Goal: Information Seeking & Learning: Learn about a topic

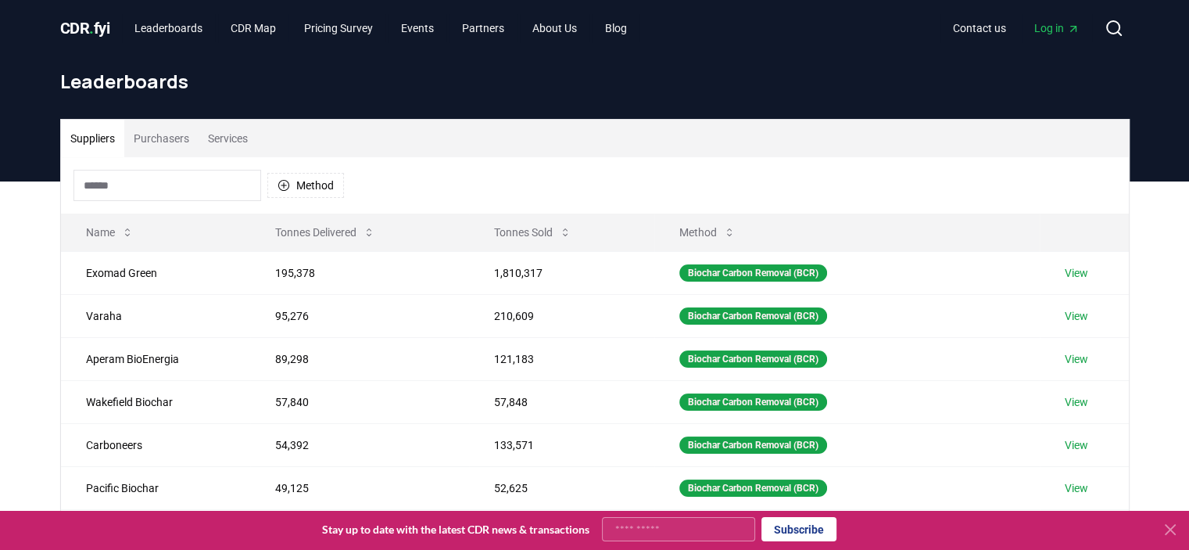
click at [483, 129] on div "Suppliers Purchasers Services" at bounding box center [595, 139] width 1068 height 38
click at [282, 189] on icon "button" at bounding box center [284, 185] width 13 height 13
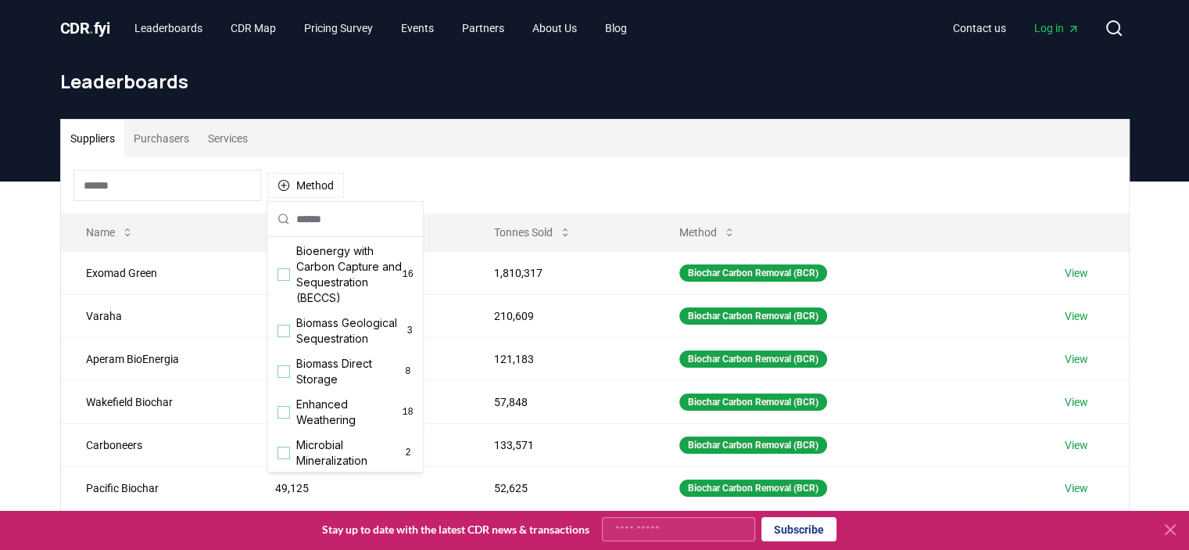
scroll to position [153, 0]
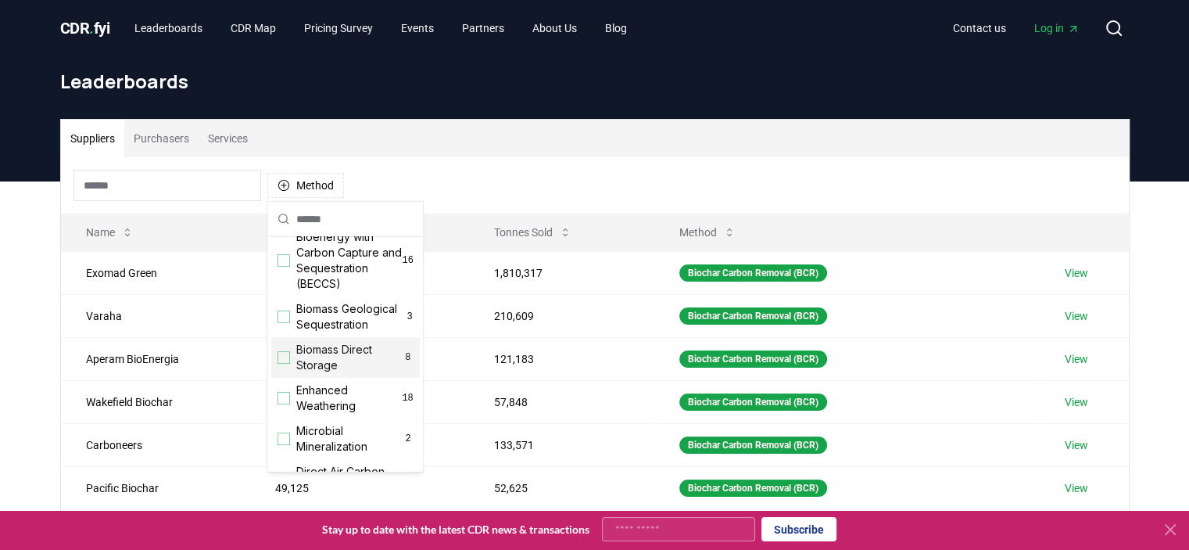
click at [289, 378] on div "Biomass Direct Storage 8" at bounding box center [345, 357] width 149 height 41
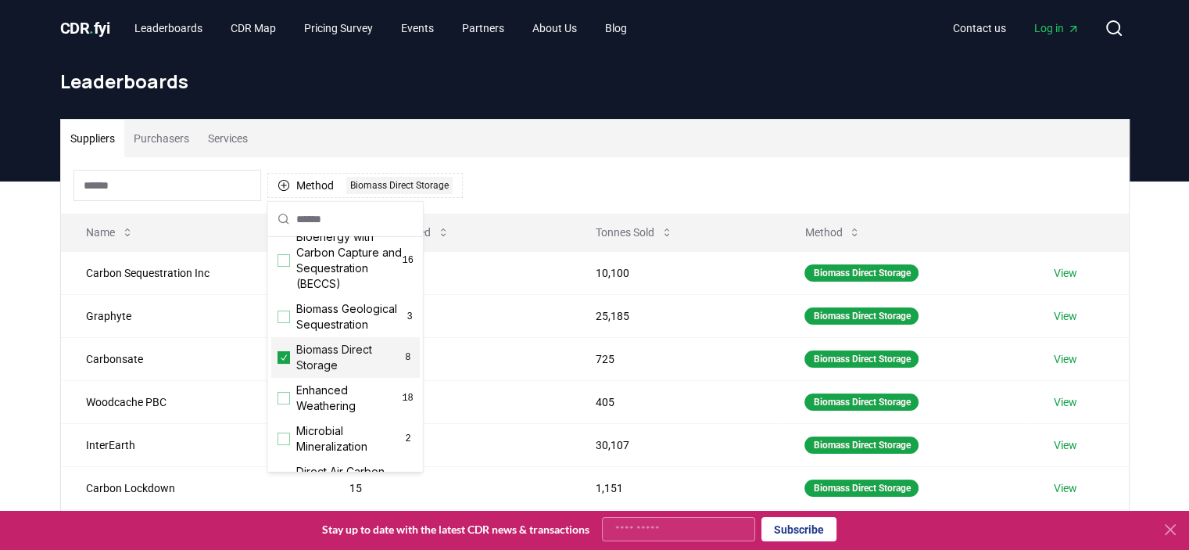
click at [48, 356] on div "Suppliers Purchasers Services Method 1 Biomass Direct Storage Name Tonnes Deliv…" at bounding box center [595, 389] width 1095 height 540
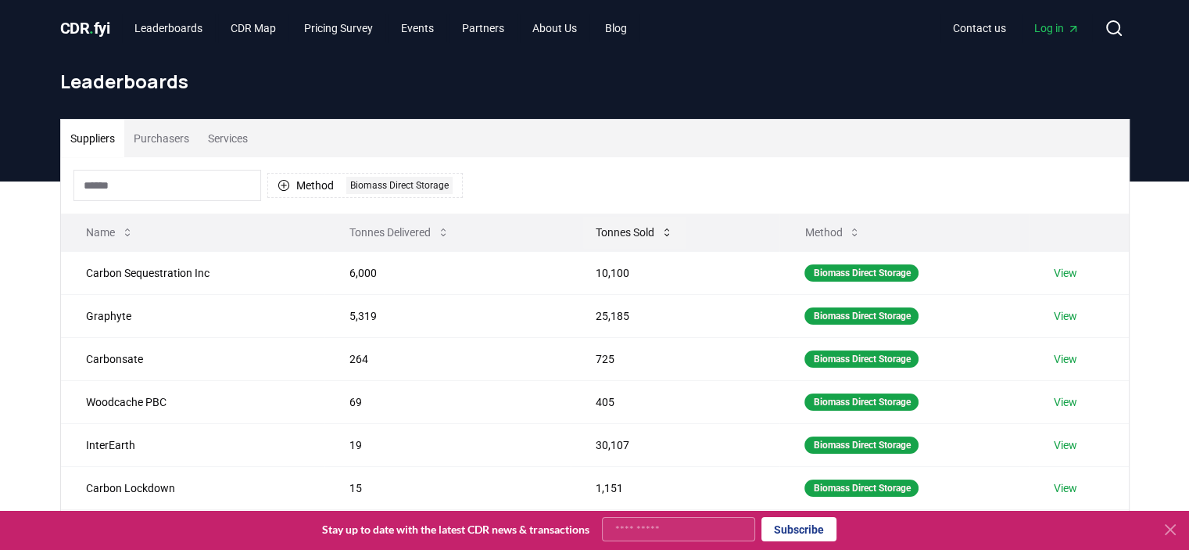
click at [633, 231] on button "Tonnes Sold" at bounding box center [634, 232] width 102 height 31
click at [611, 249] on th "Tonnes Sold" at bounding box center [675, 232] width 209 height 38
click at [616, 241] on button "Tonnes Sold" at bounding box center [634, 232] width 102 height 31
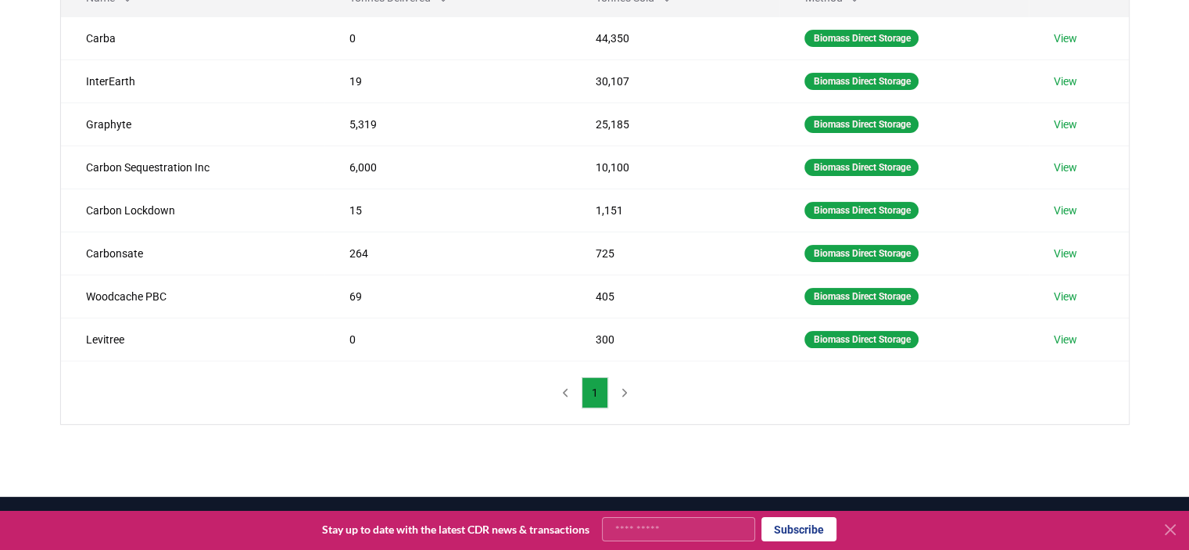
scroll to position [0, 0]
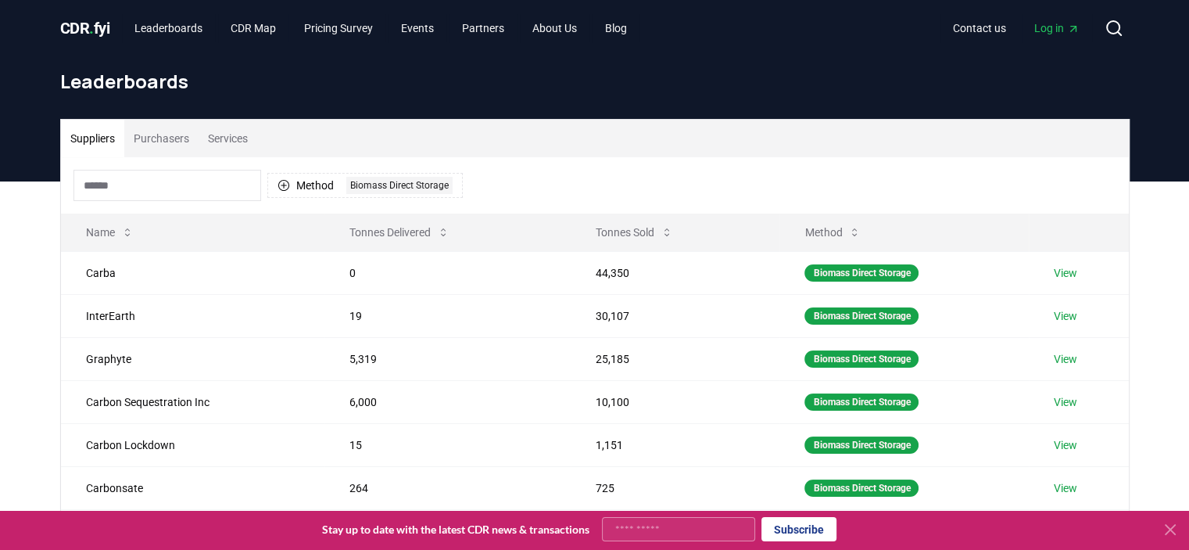
click at [156, 180] on input at bounding box center [167, 185] width 188 height 31
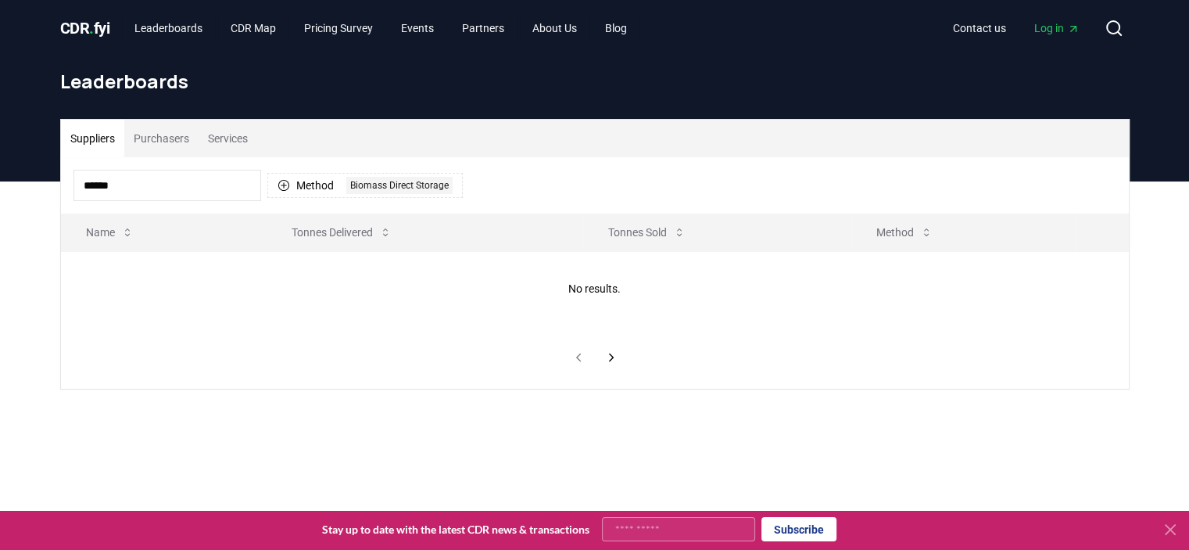
type input "******"
click at [289, 192] on button "Method 1 Biomass Direct Storage" at bounding box center [364, 185] width 195 height 25
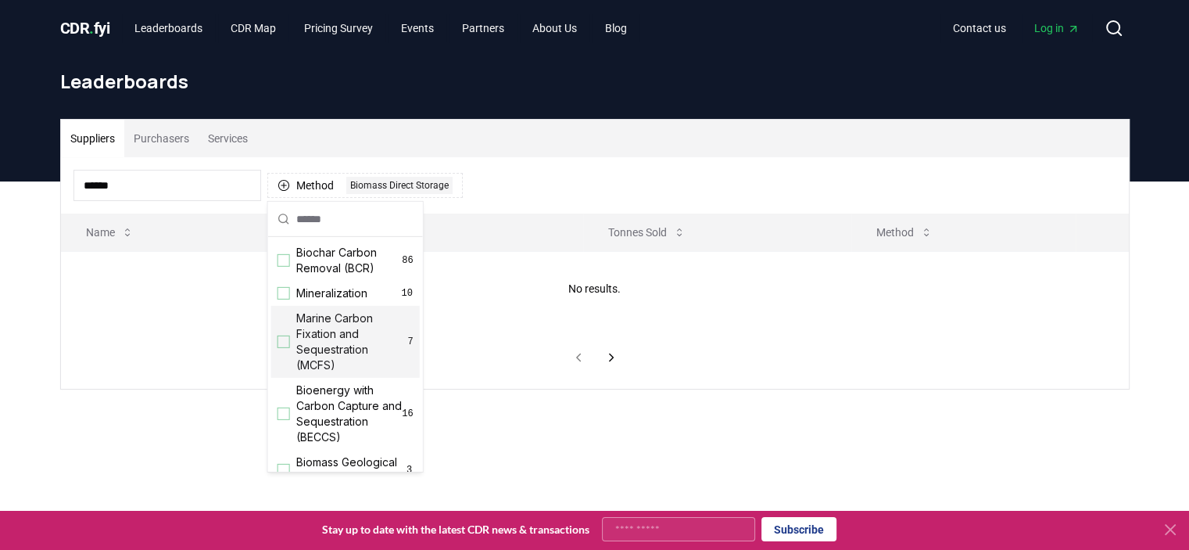
scroll to position [78, 0]
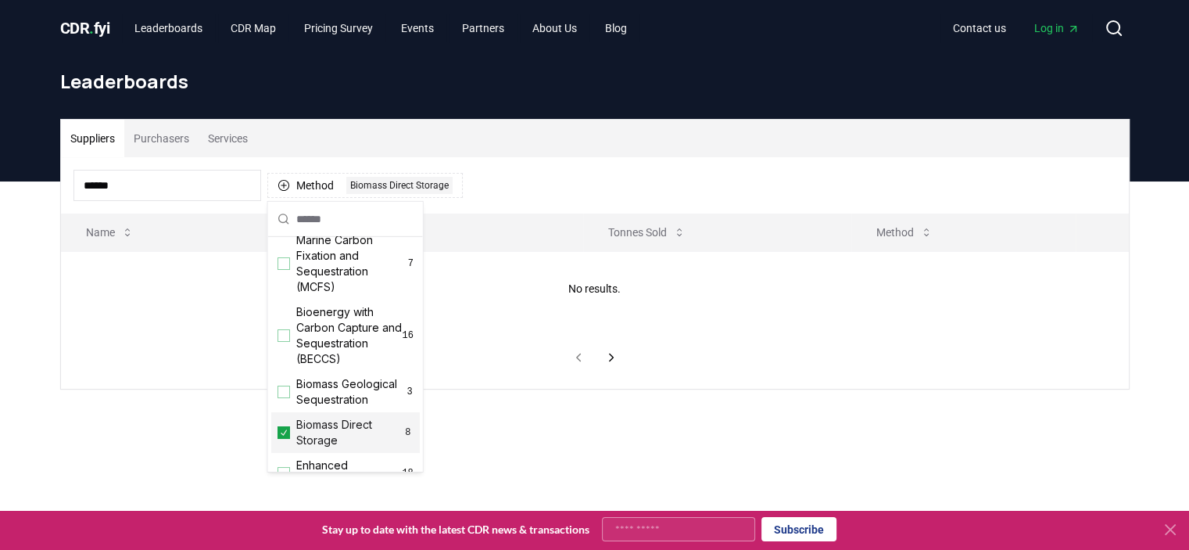
click at [287, 439] on icon "Suggestions" at bounding box center [283, 432] width 11 height 13
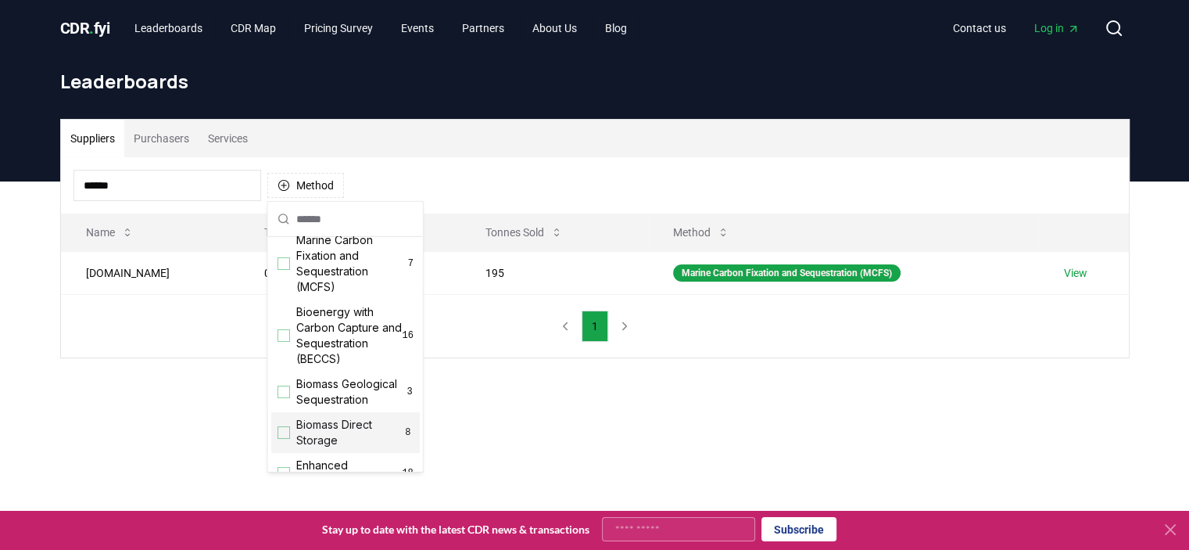
click at [200, 400] on div "Suppliers Purchasers Services ****** Method Name Tonnes Delivered Tonnes Sold M…" at bounding box center [594, 300] width 1189 height 239
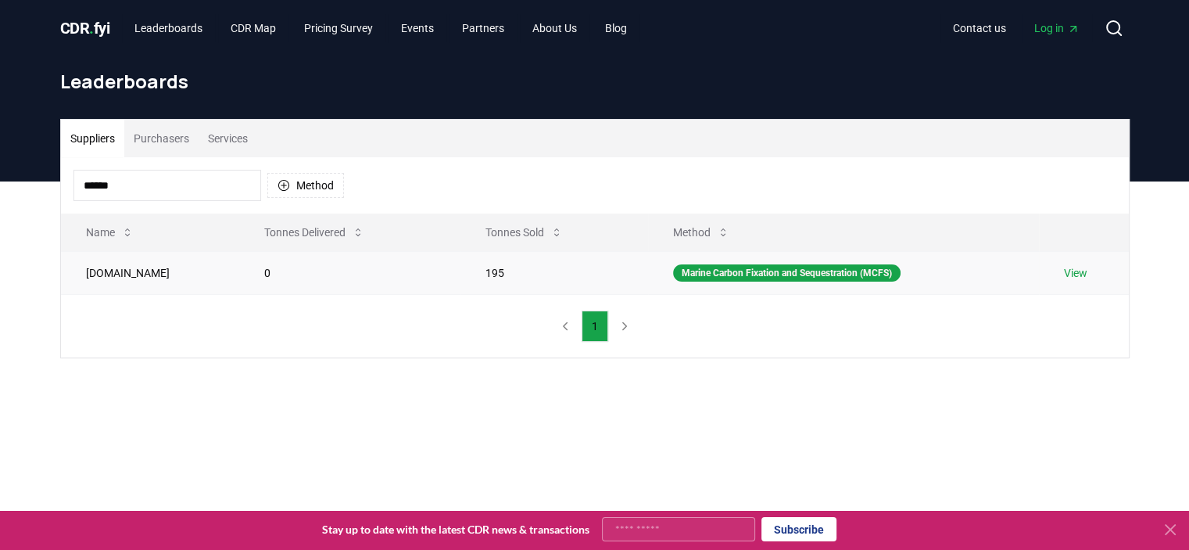
click at [125, 274] on td "[DOMAIN_NAME]" at bounding box center [150, 272] width 178 height 43
click at [568, 280] on td "195" at bounding box center [555, 272] width 188 height 43
click at [1076, 274] on link "View" at bounding box center [1075, 273] width 23 height 16
